Goal: Task Accomplishment & Management: Use online tool/utility

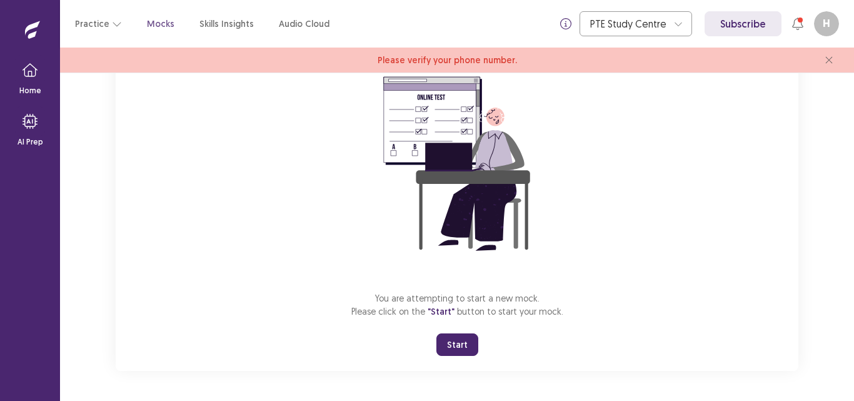
click at [449, 351] on button "Start" at bounding box center [458, 344] width 42 height 23
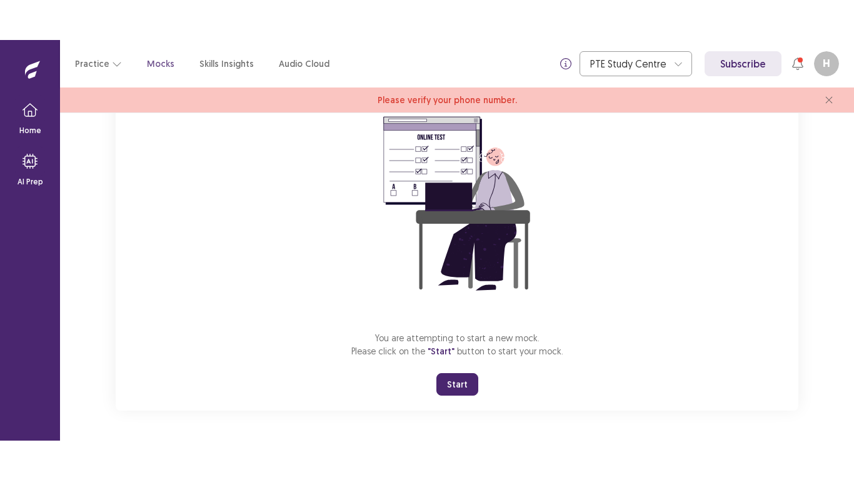
scroll to position [40, 0]
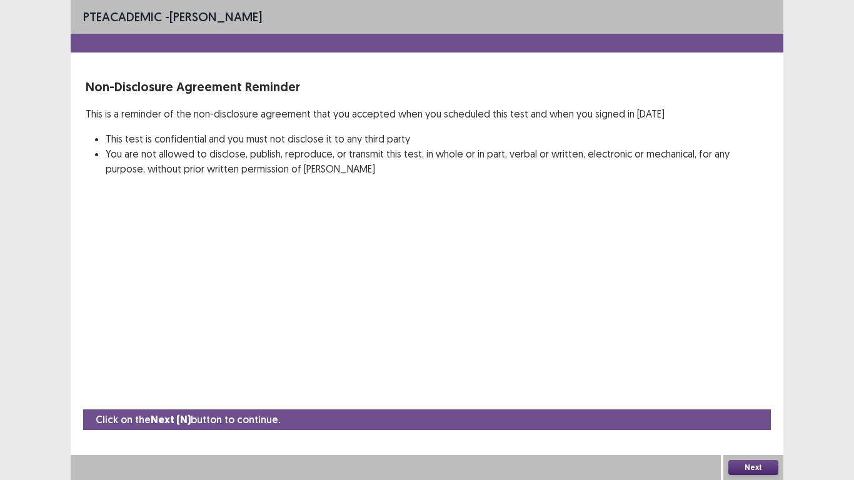
click at [737, 400] on button "Next" at bounding box center [754, 467] width 50 height 15
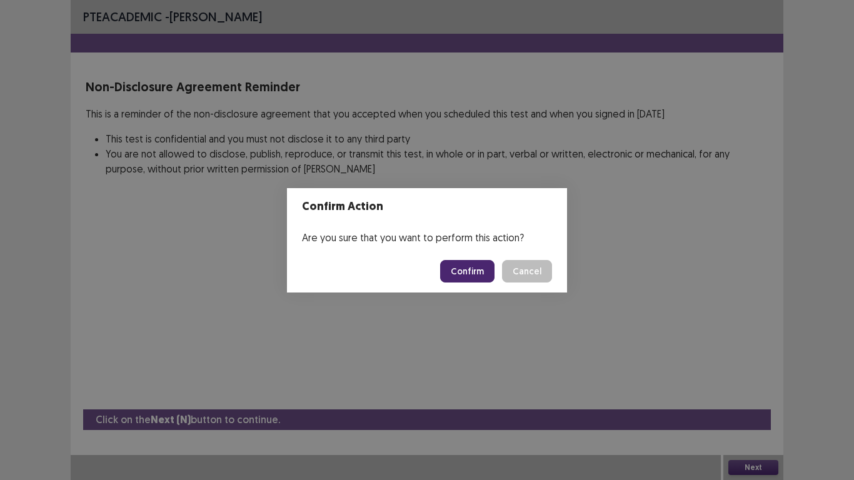
click at [454, 273] on button "Confirm" at bounding box center [467, 271] width 54 height 23
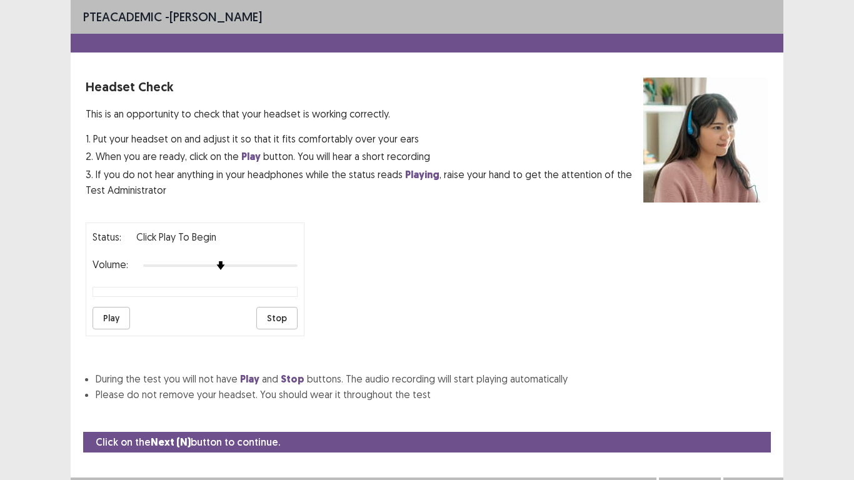
scroll to position [23, 0]
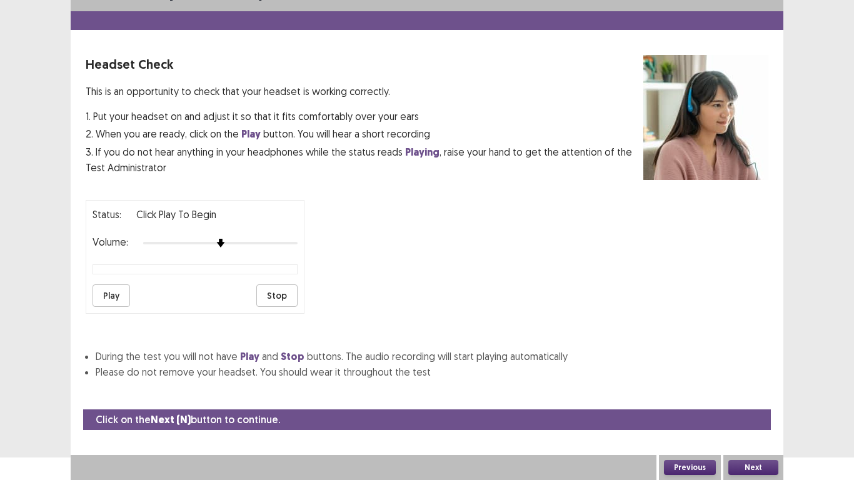
click at [744, 400] on button "Next" at bounding box center [754, 467] width 50 height 15
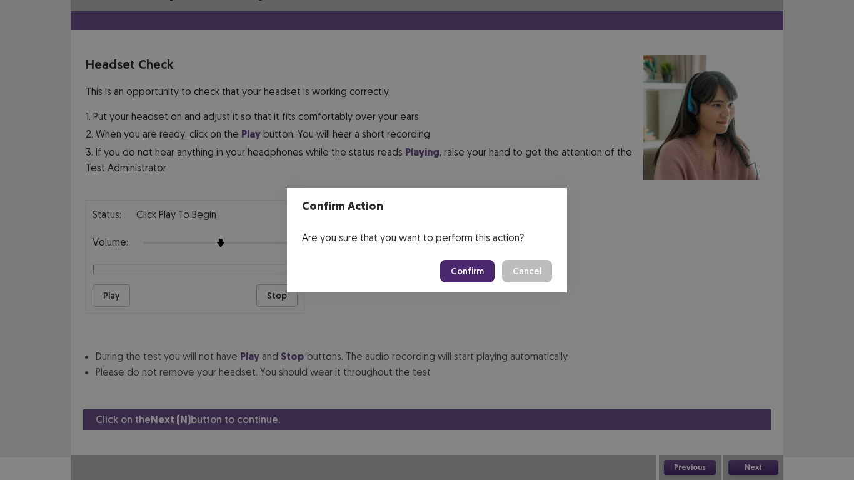
click at [494, 275] on button "Confirm" at bounding box center [467, 271] width 54 height 23
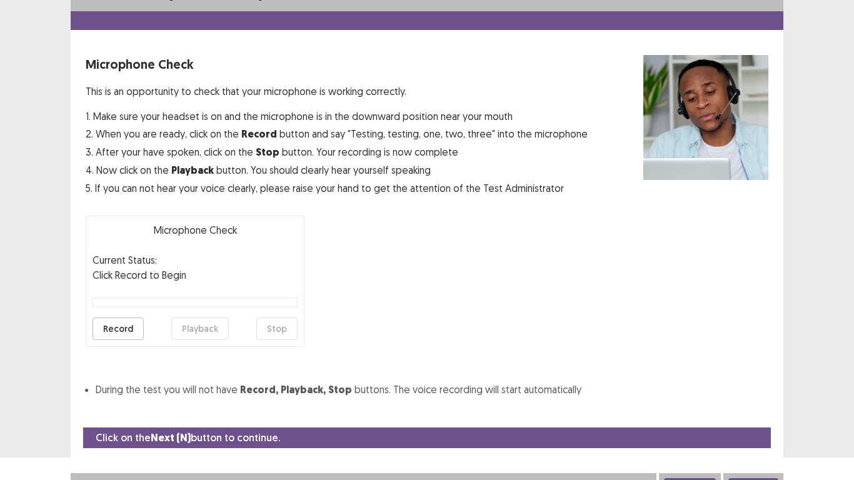
scroll to position [36, 0]
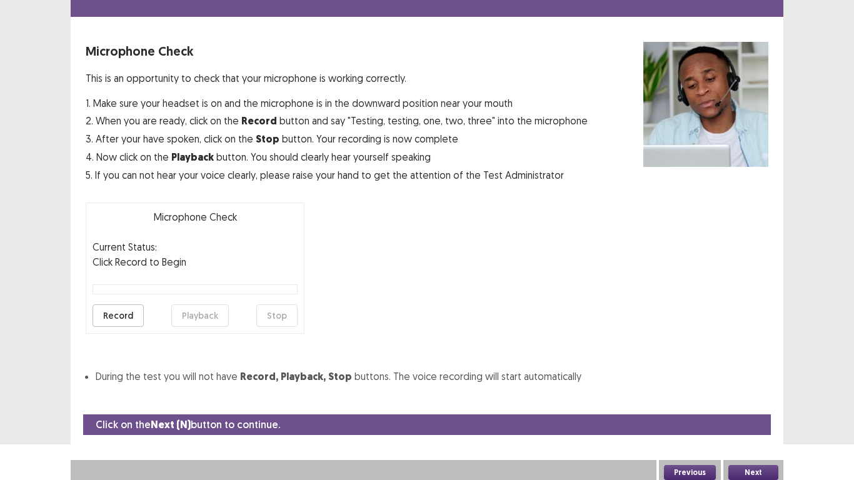
click at [735, 400] on button "Next" at bounding box center [754, 472] width 50 height 15
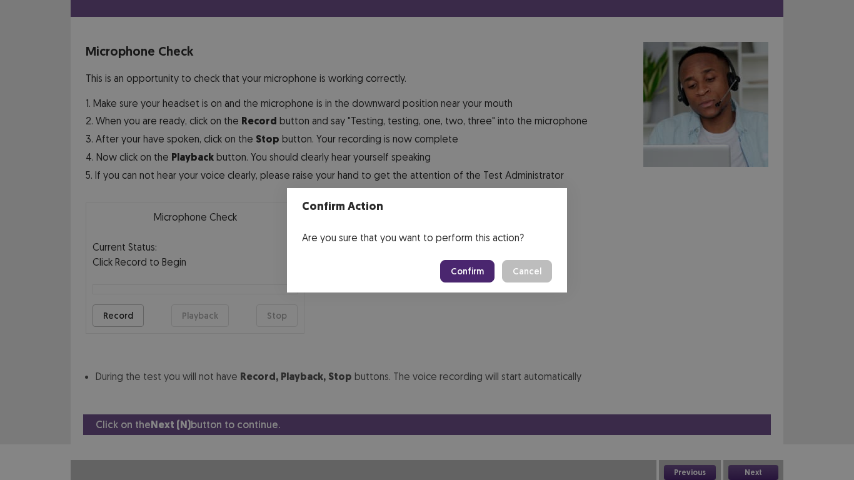
click at [465, 269] on button "Confirm" at bounding box center [467, 271] width 54 height 23
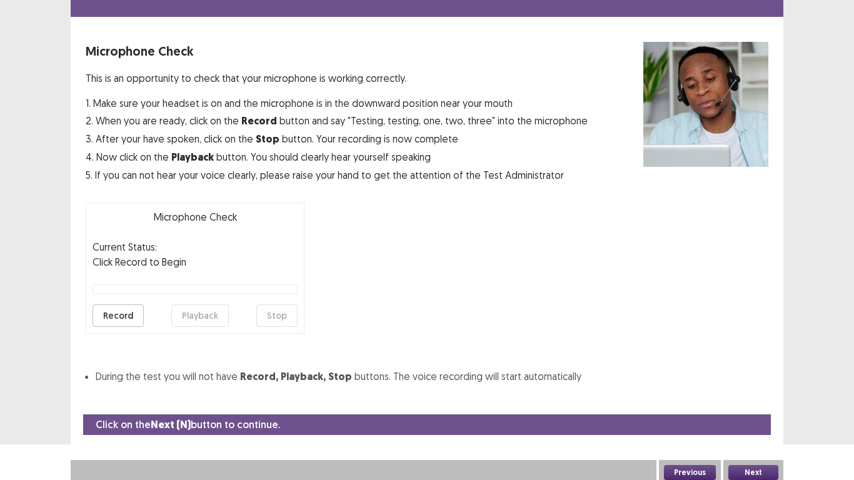
scroll to position [4, 0]
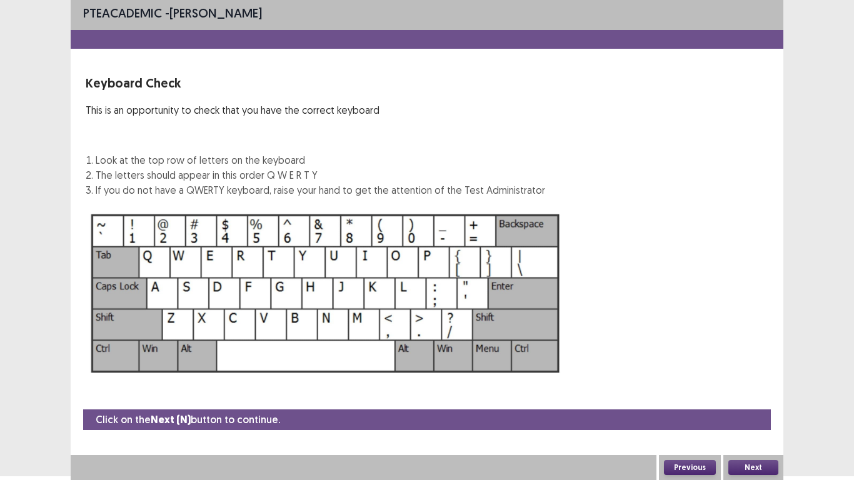
click at [736, 400] on button "Next" at bounding box center [754, 467] width 50 height 15
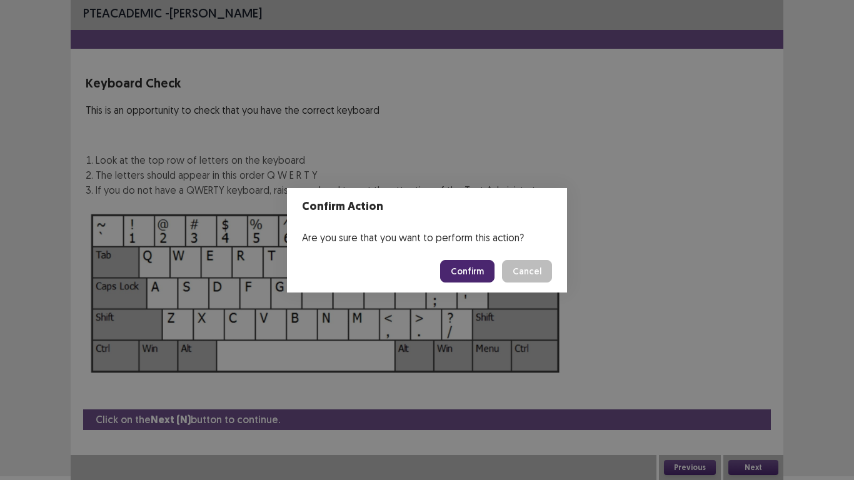
click at [482, 271] on button "Confirm" at bounding box center [467, 271] width 54 height 23
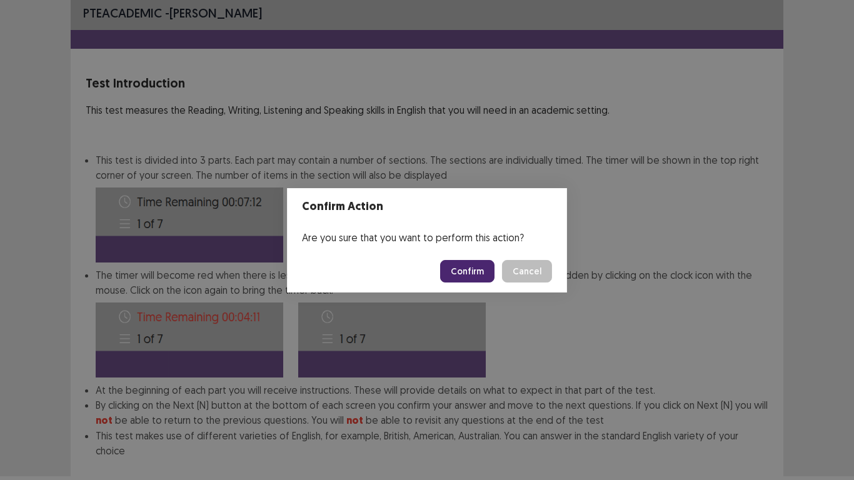
scroll to position [68, 0]
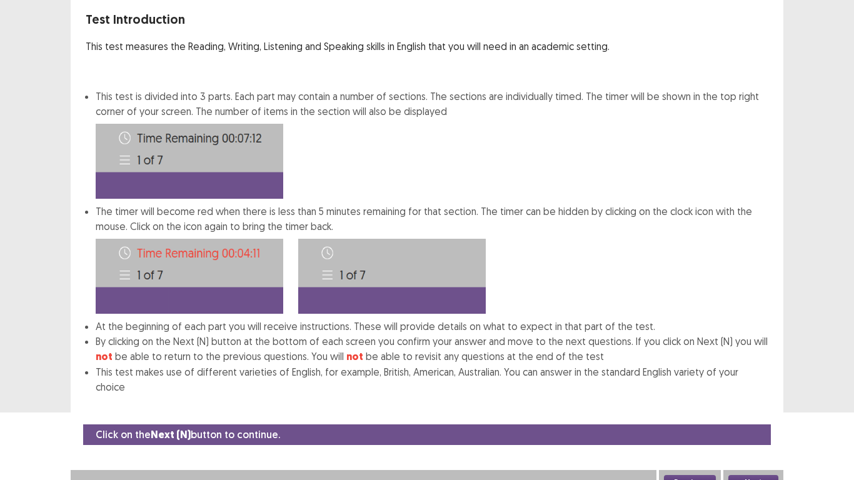
click at [744, 400] on button "Next" at bounding box center [754, 482] width 50 height 15
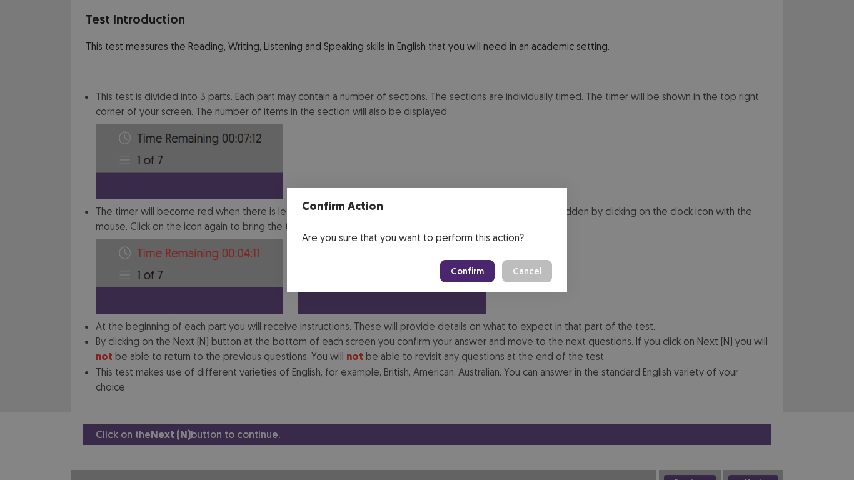
click at [487, 277] on button "Confirm" at bounding box center [467, 271] width 54 height 23
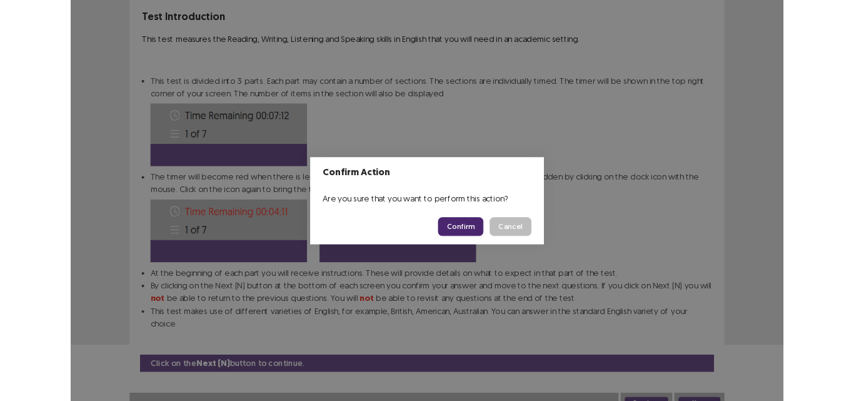
scroll to position [0, 0]
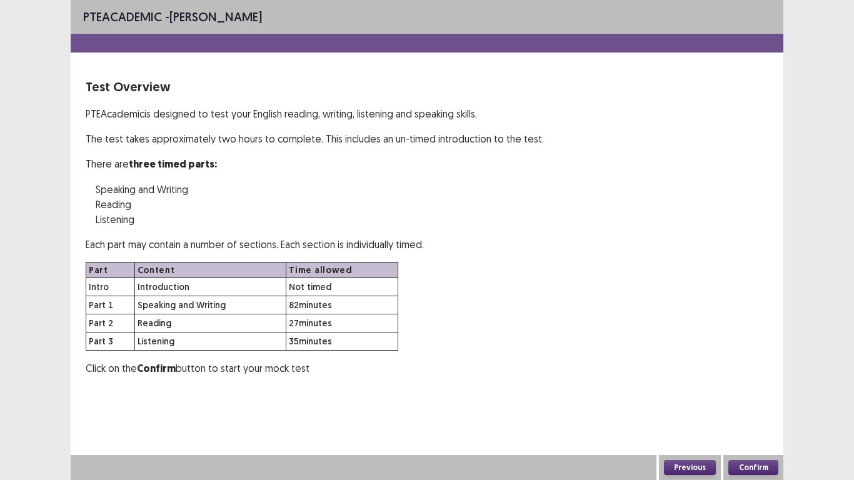
click at [757, 400] on button "Confirm" at bounding box center [754, 467] width 50 height 15
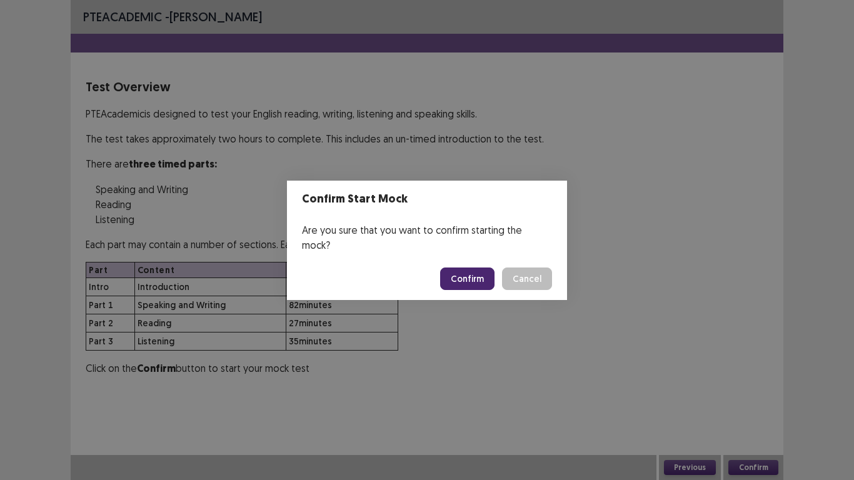
click at [465, 277] on button "Confirm" at bounding box center [467, 279] width 54 height 23
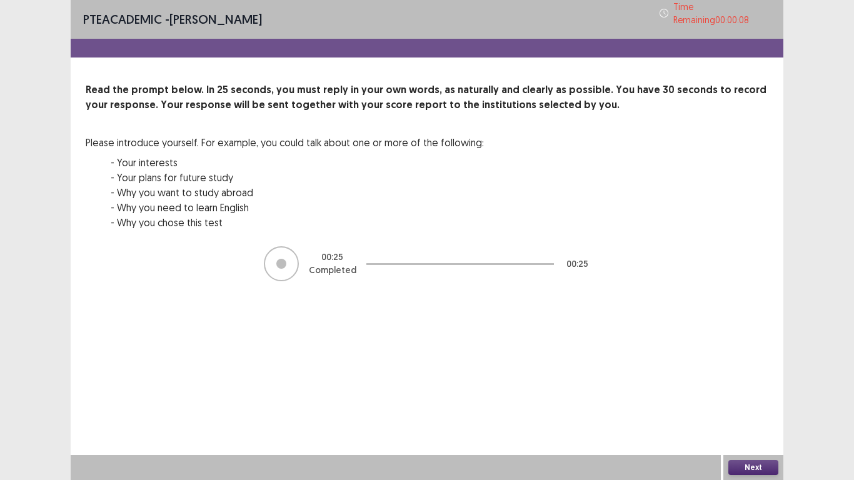
click at [750, 400] on button "Next" at bounding box center [754, 467] width 50 height 15
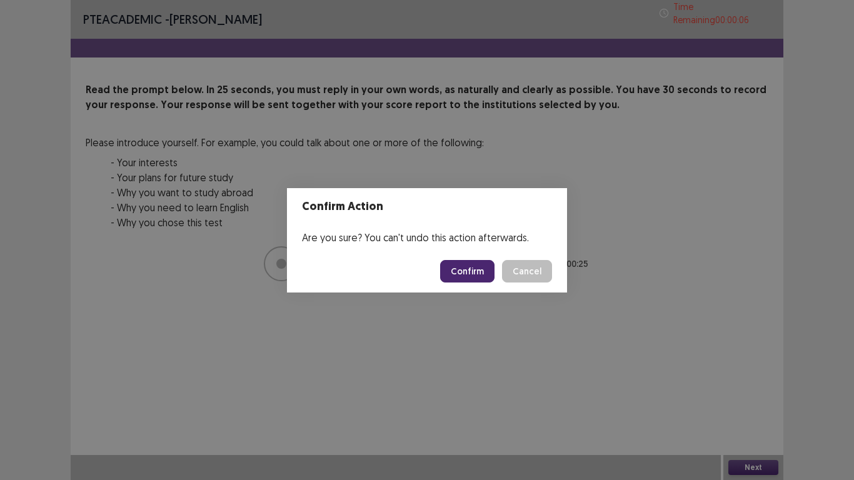
click at [482, 280] on button "Confirm" at bounding box center [467, 271] width 54 height 23
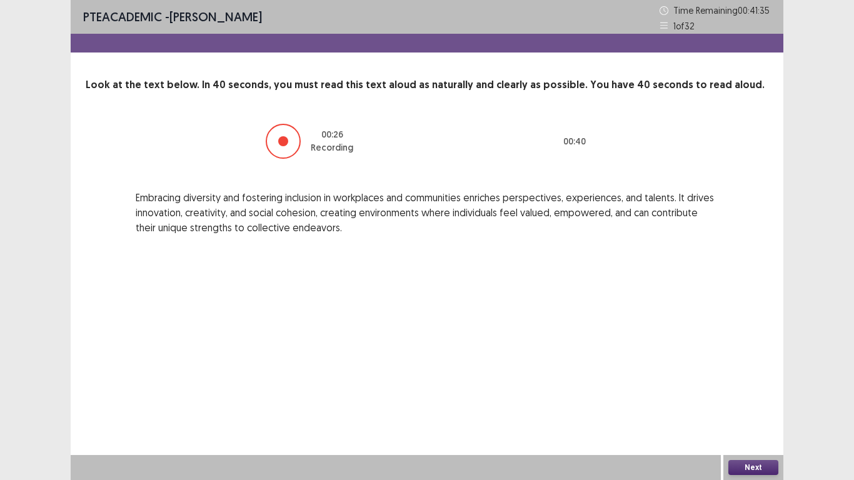
click at [755, 400] on button "Next" at bounding box center [754, 467] width 50 height 15
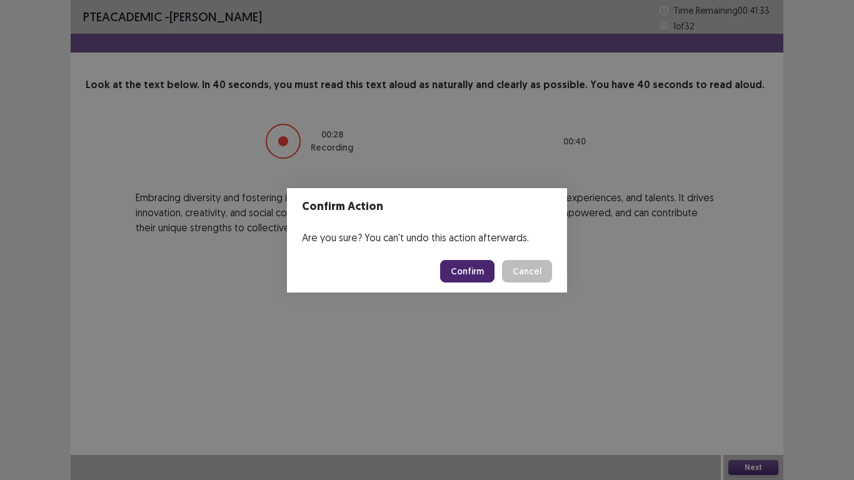
click at [477, 268] on button "Confirm" at bounding box center [467, 271] width 54 height 23
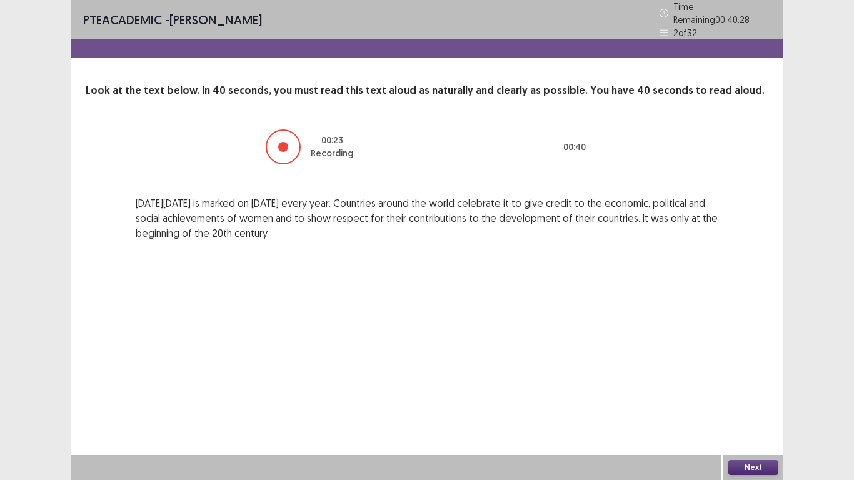
click at [755, 400] on button "Next" at bounding box center [754, 467] width 50 height 15
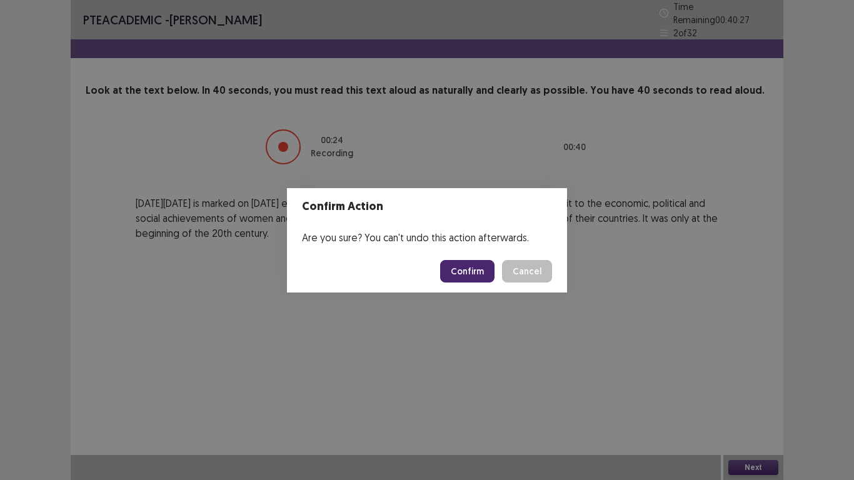
click at [479, 272] on button "Confirm" at bounding box center [467, 271] width 54 height 23
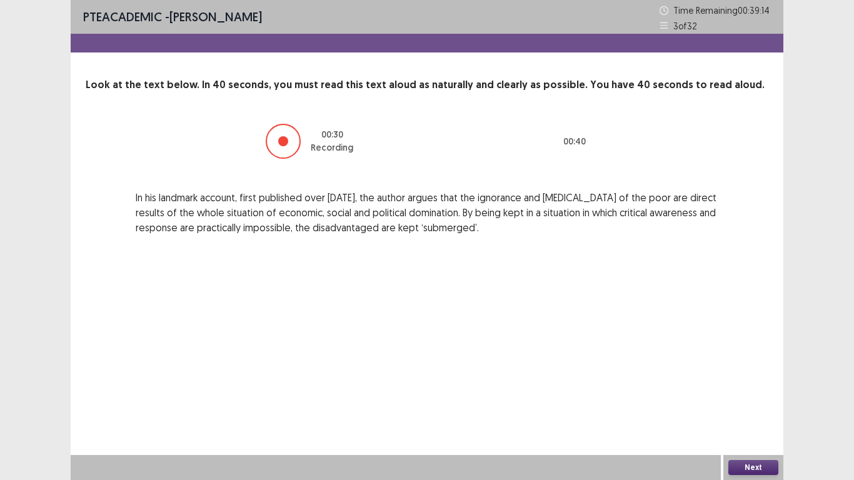
click at [745, 400] on div "Next" at bounding box center [754, 467] width 60 height 25
click at [738, 400] on button "Next" at bounding box center [754, 467] width 50 height 15
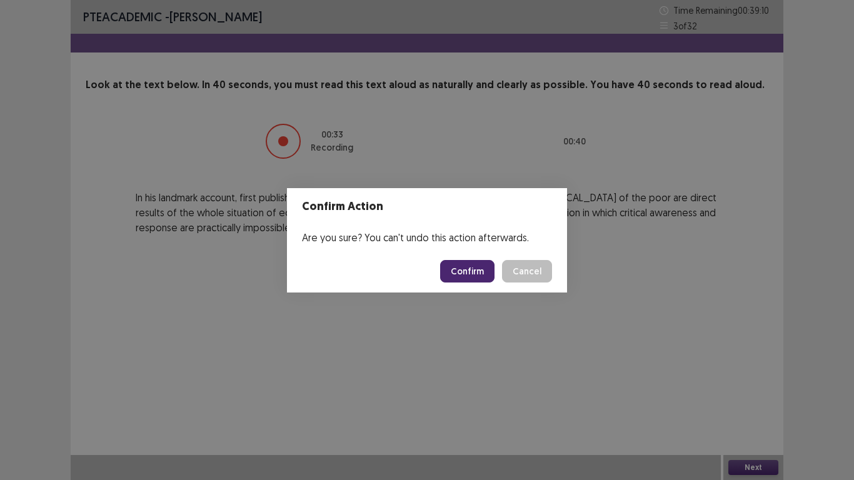
click at [484, 274] on button "Confirm" at bounding box center [467, 271] width 54 height 23
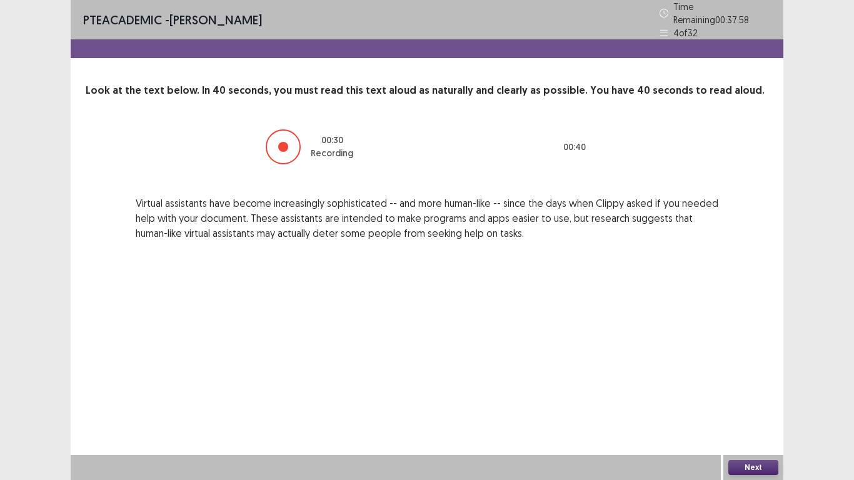
click at [755, 400] on button "Next" at bounding box center [754, 467] width 50 height 15
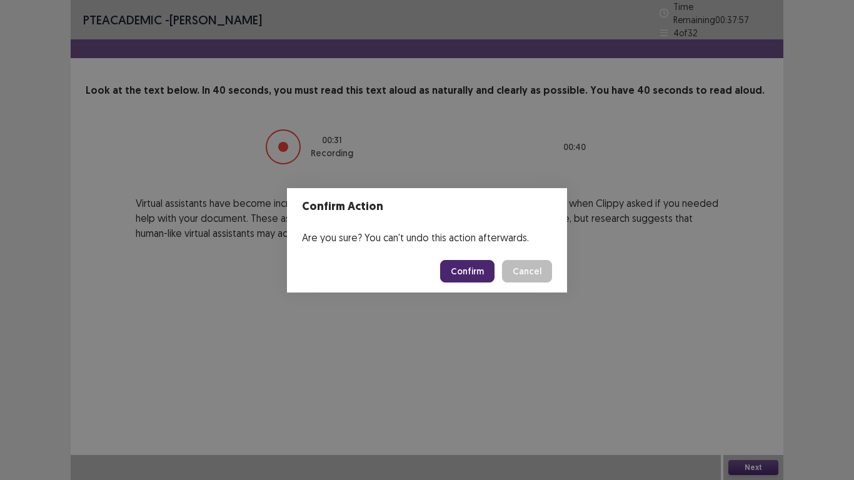
click at [468, 265] on button "Confirm" at bounding box center [467, 271] width 54 height 23
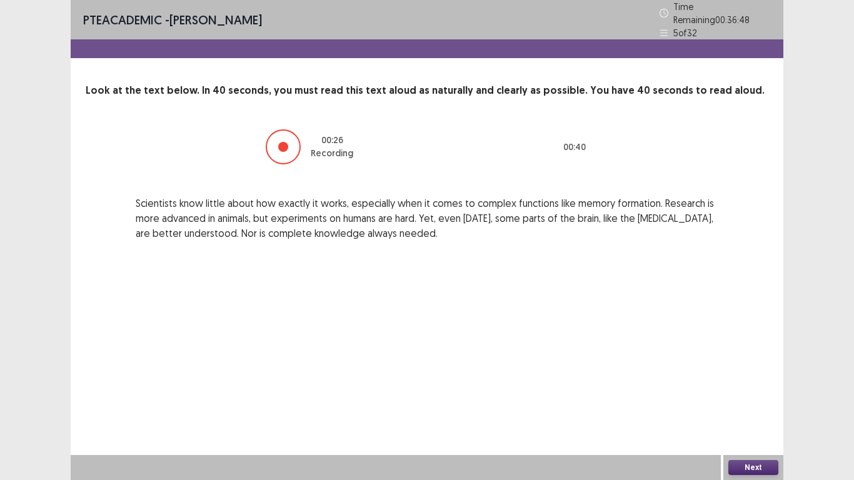
click at [765, 400] on div "Next" at bounding box center [754, 467] width 60 height 25
click at [760, 400] on button "Next" at bounding box center [754, 467] width 50 height 15
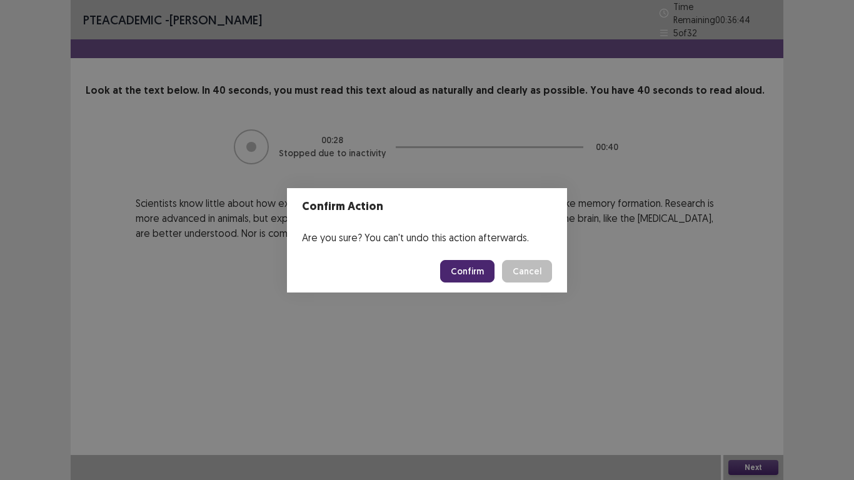
click at [470, 273] on button "Confirm" at bounding box center [467, 271] width 54 height 23
click at [469, 301] on div "Confirm Action Are you sure? You can't undo this action afterwards. Loading... …" at bounding box center [427, 240] width 854 height 480
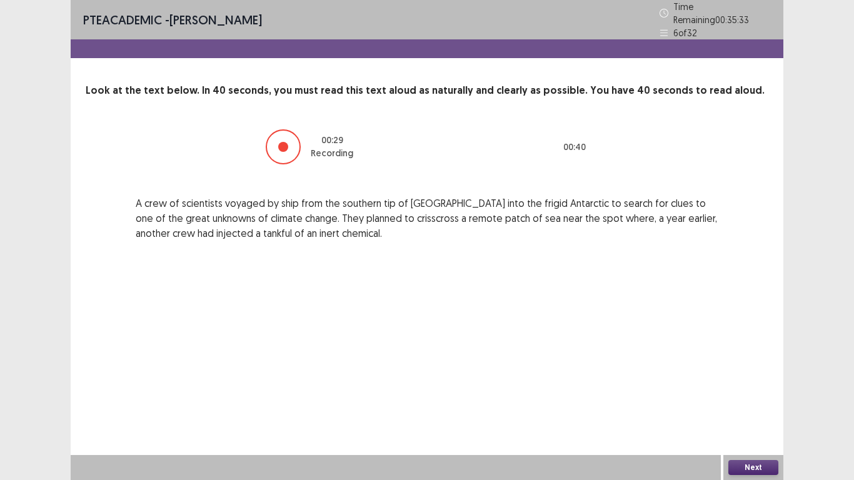
click at [762, 400] on button "Next" at bounding box center [754, 467] width 50 height 15
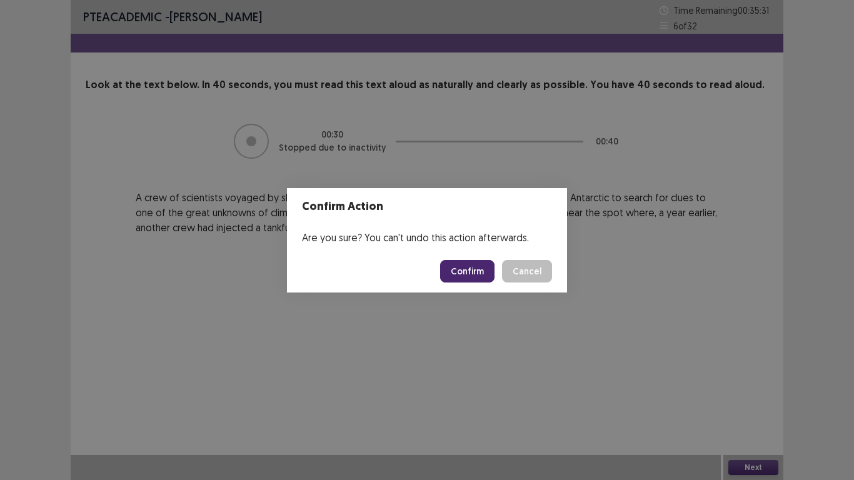
click at [477, 266] on button "Confirm" at bounding box center [467, 271] width 54 height 23
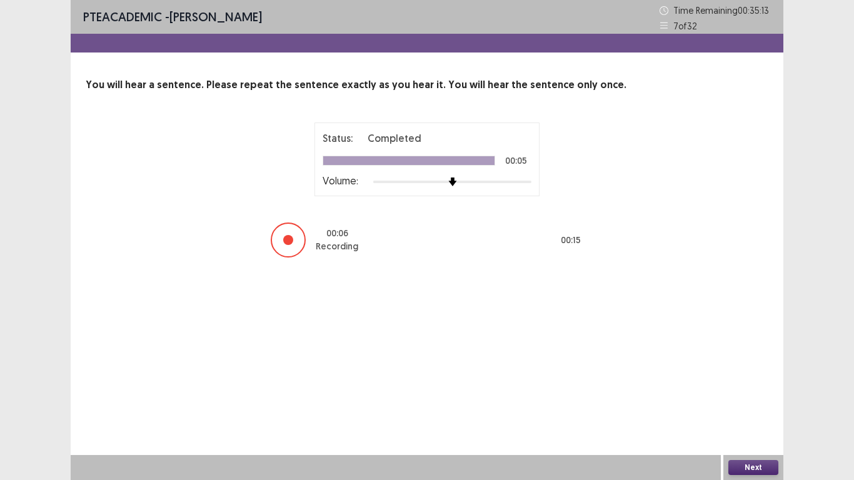
click at [752, 400] on button "Next" at bounding box center [754, 467] width 50 height 15
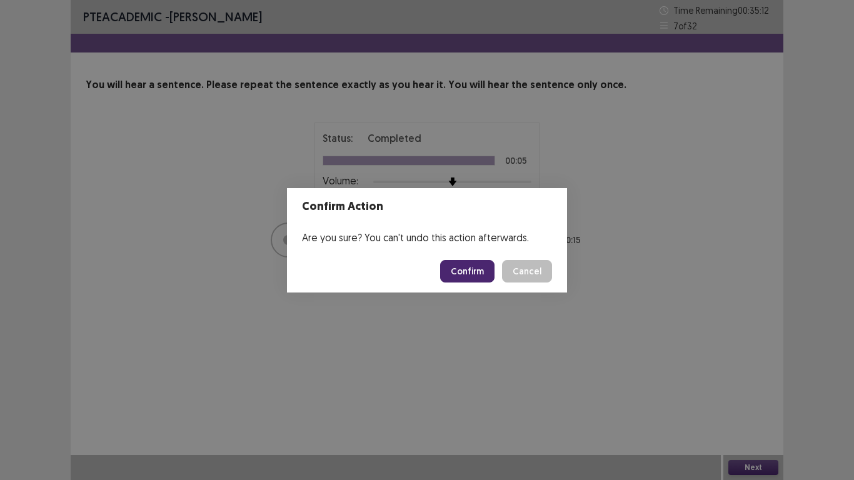
click at [478, 268] on button "Confirm" at bounding box center [467, 271] width 54 height 23
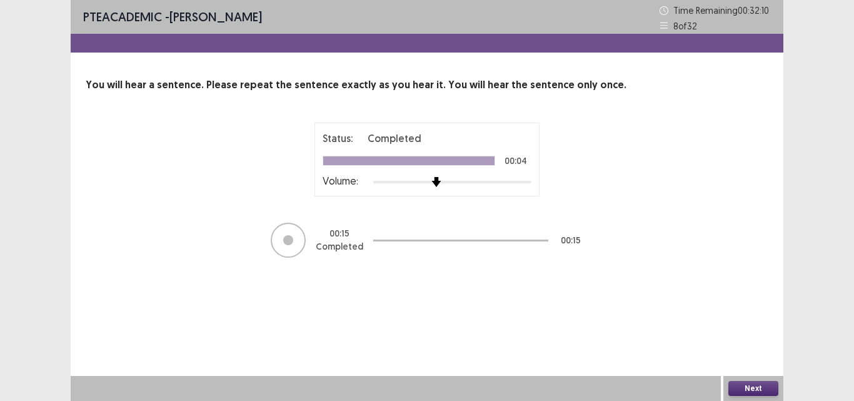
click at [442, 182] on div at bounding box center [452, 182] width 158 height 10
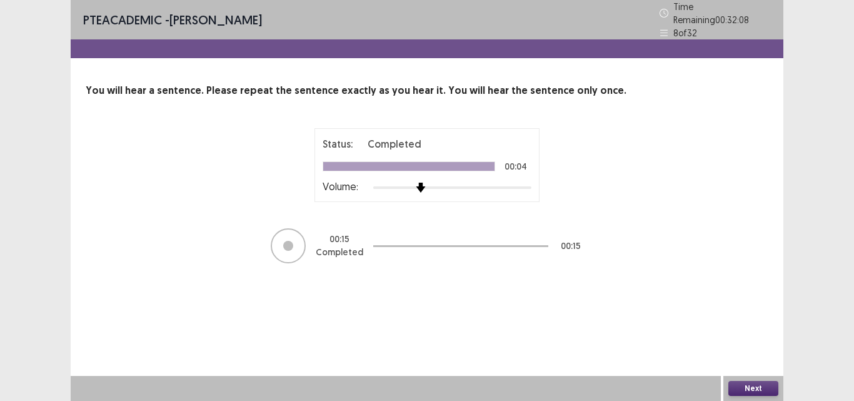
click at [428, 184] on div at bounding box center [452, 188] width 158 height 10
click at [408, 183] on div at bounding box center [452, 188] width 158 height 10
click at [395, 184] on div at bounding box center [452, 188] width 158 height 10
click at [377, 183] on div at bounding box center [452, 188] width 158 height 10
click at [425, 183] on div at bounding box center [452, 188] width 158 height 10
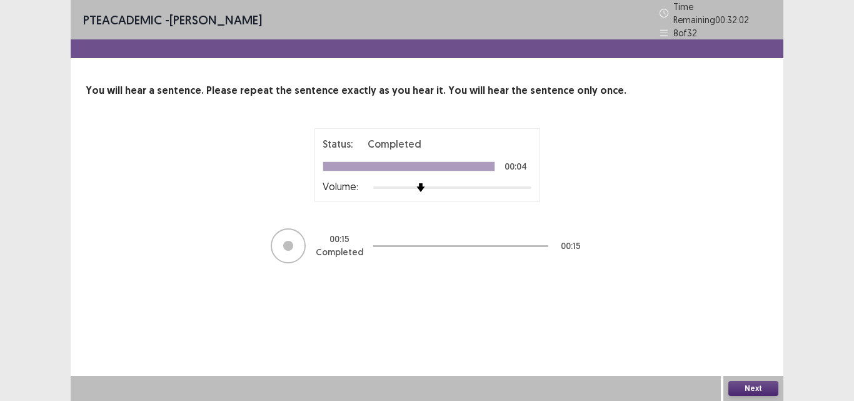
click at [425, 183] on img at bounding box center [421, 187] width 9 height 9
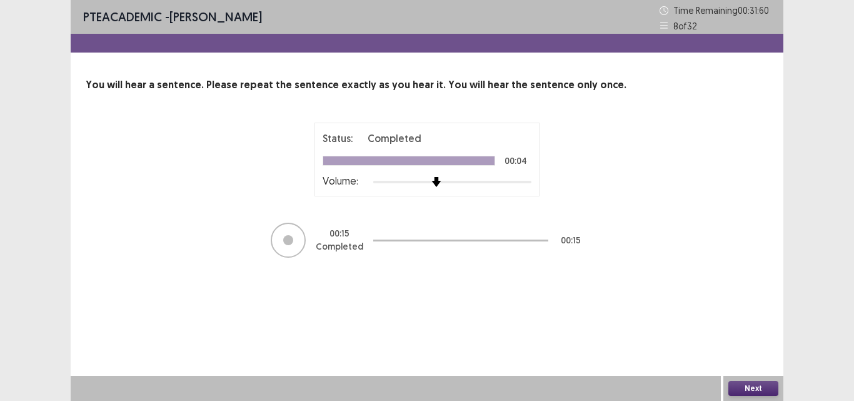
click at [434, 181] on div at bounding box center [452, 182] width 158 height 10
click at [445, 181] on div at bounding box center [452, 182] width 158 height 3
click at [462, 179] on div at bounding box center [452, 182] width 158 height 10
click at [477, 183] on div at bounding box center [452, 182] width 158 height 10
click at [496, 183] on div at bounding box center [452, 182] width 158 height 10
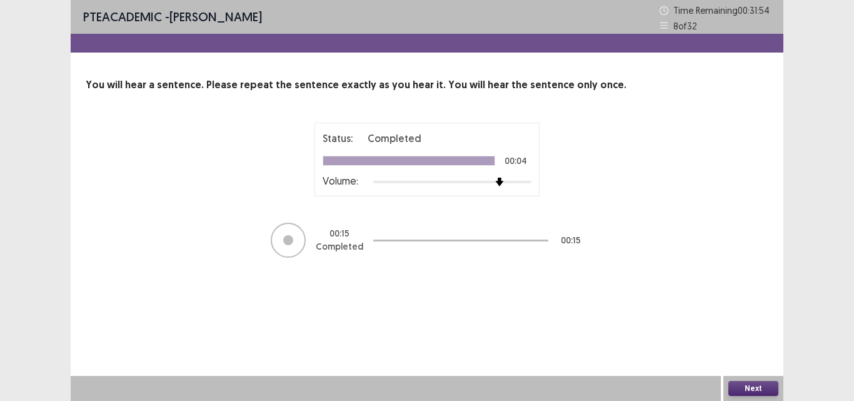
click at [507, 183] on div at bounding box center [452, 182] width 158 height 3
click at [514, 182] on div at bounding box center [452, 182] width 158 height 10
click at [523, 182] on div at bounding box center [452, 182] width 158 height 3
click at [521, 181] on div at bounding box center [452, 182] width 158 height 10
click at [528, 181] on div at bounding box center [452, 182] width 158 height 10
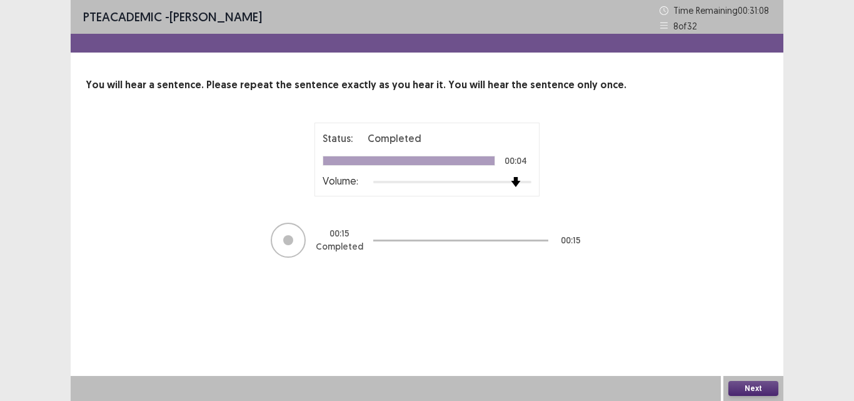
click at [522, 181] on div at bounding box center [452, 182] width 158 height 10
click at [522, 181] on div at bounding box center [452, 182] width 158 height 3
click at [527, 181] on div at bounding box center [452, 182] width 158 height 10
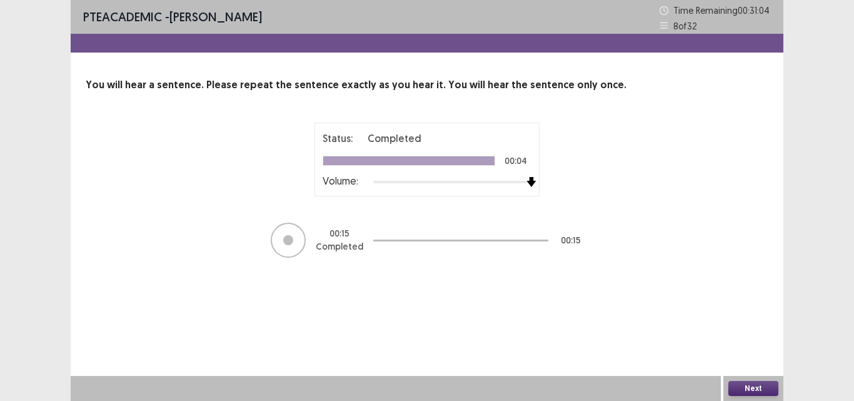
click at [531, 183] on img at bounding box center [532, 182] width 10 height 10
click at [527, 181] on div at bounding box center [531, 181] width 11 height 11
click at [524, 183] on div at bounding box center [452, 182] width 158 height 10
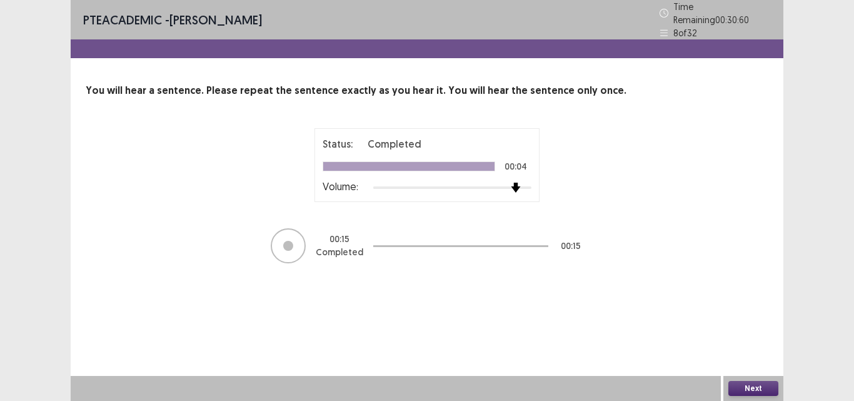
click at [518, 183] on div at bounding box center [452, 188] width 158 height 10
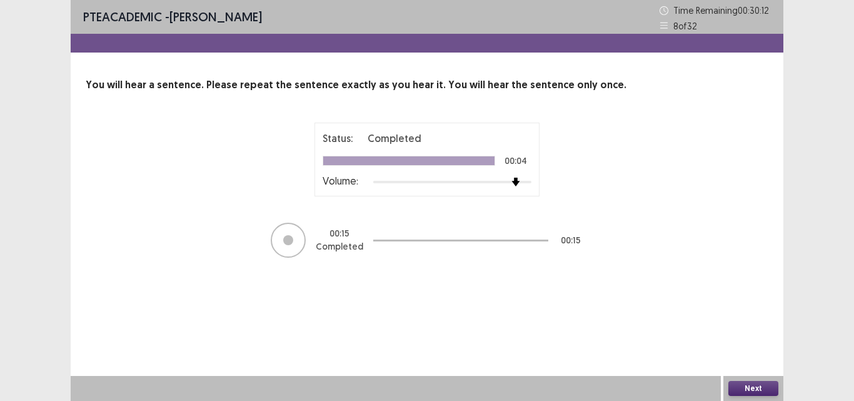
click at [466, 384] on div at bounding box center [396, 388] width 650 height 25
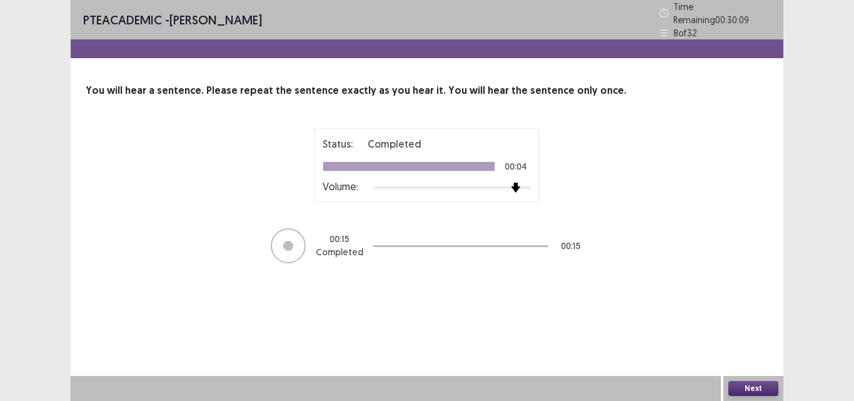
click at [523, 183] on div at bounding box center [452, 188] width 158 height 10
click at [523, 186] on div at bounding box center [452, 187] width 158 height 3
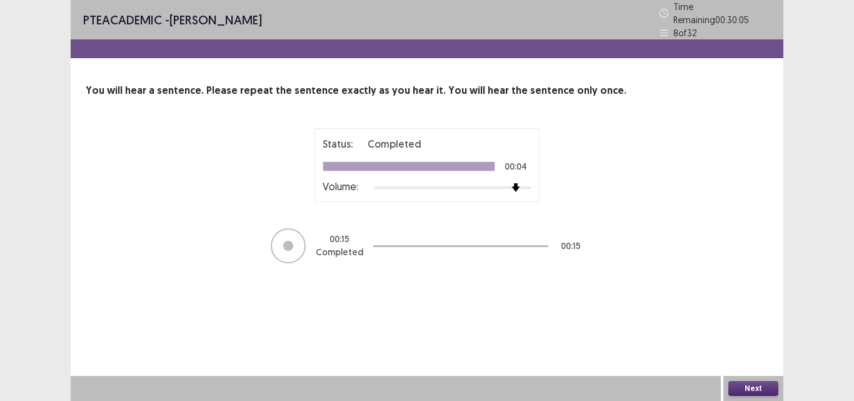
click at [518, 183] on img at bounding box center [516, 187] width 9 height 9
click at [520, 182] on div at bounding box center [515, 187] width 11 height 11
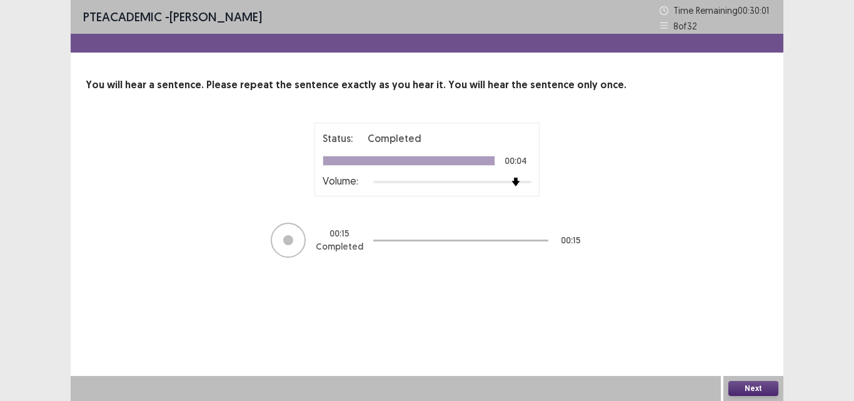
click at [512, 181] on img at bounding box center [516, 182] width 9 height 9
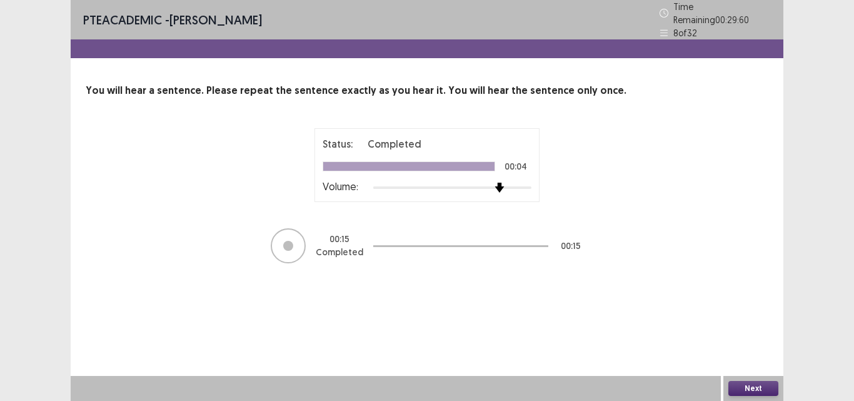
click at [504, 183] on div at bounding box center [452, 188] width 158 height 10
click at [507, 186] on div at bounding box center [452, 187] width 158 height 3
click at [512, 183] on div at bounding box center [452, 188] width 158 height 10
